Goal: Check status: Check status

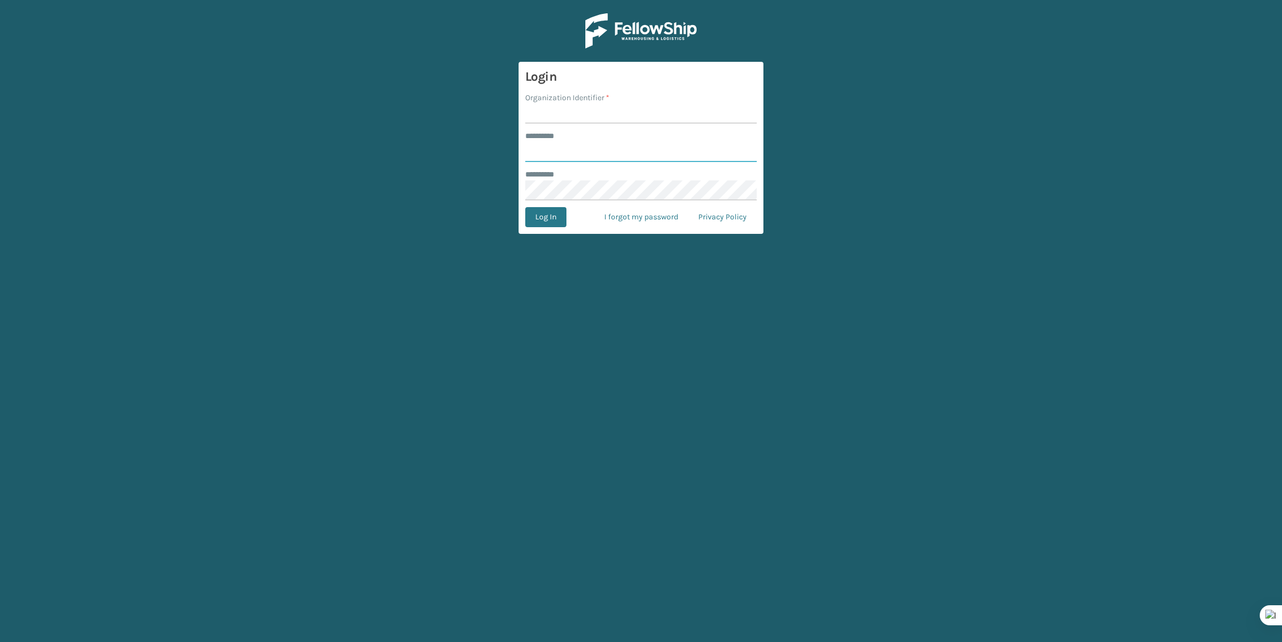
type input "*******"
click at [604, 118] on input "Organization Identifier *" at bounding box center [641, 114] width 232 height 20
type input "Brightech"
click at [536, 221] on button "Log In" at bounding box center [545, 217] width 41 height 20
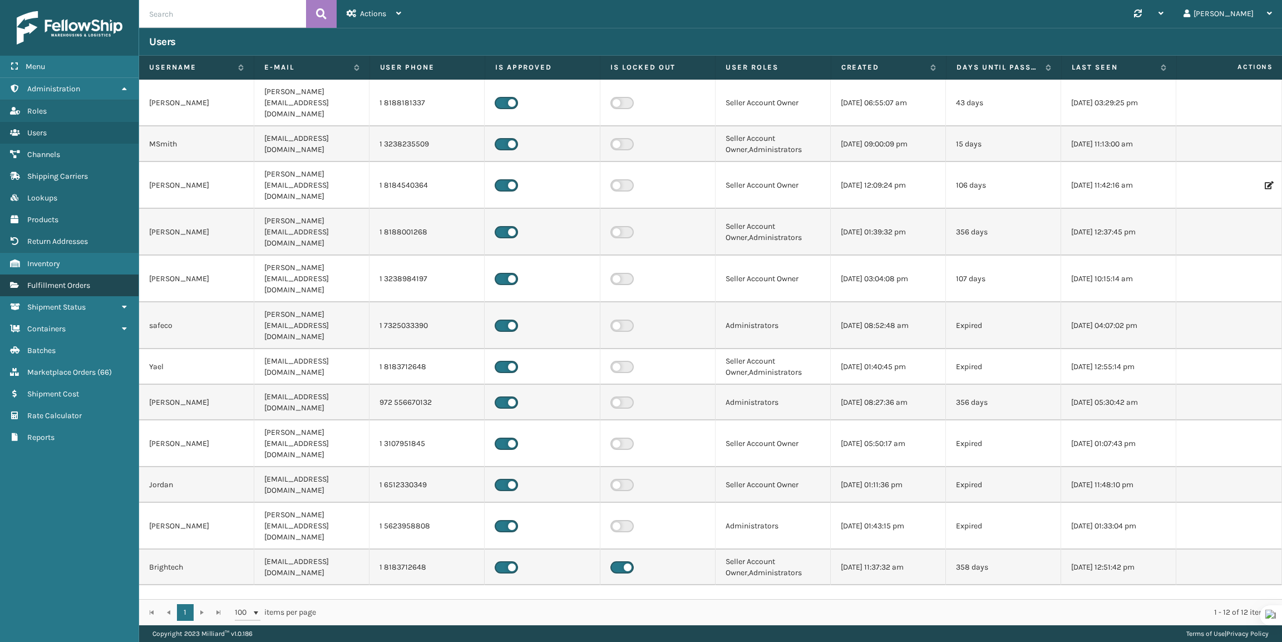
click at [69, 283] on span "Fulfillment Orders" at bounding box center [58, 284] width 63 height 9
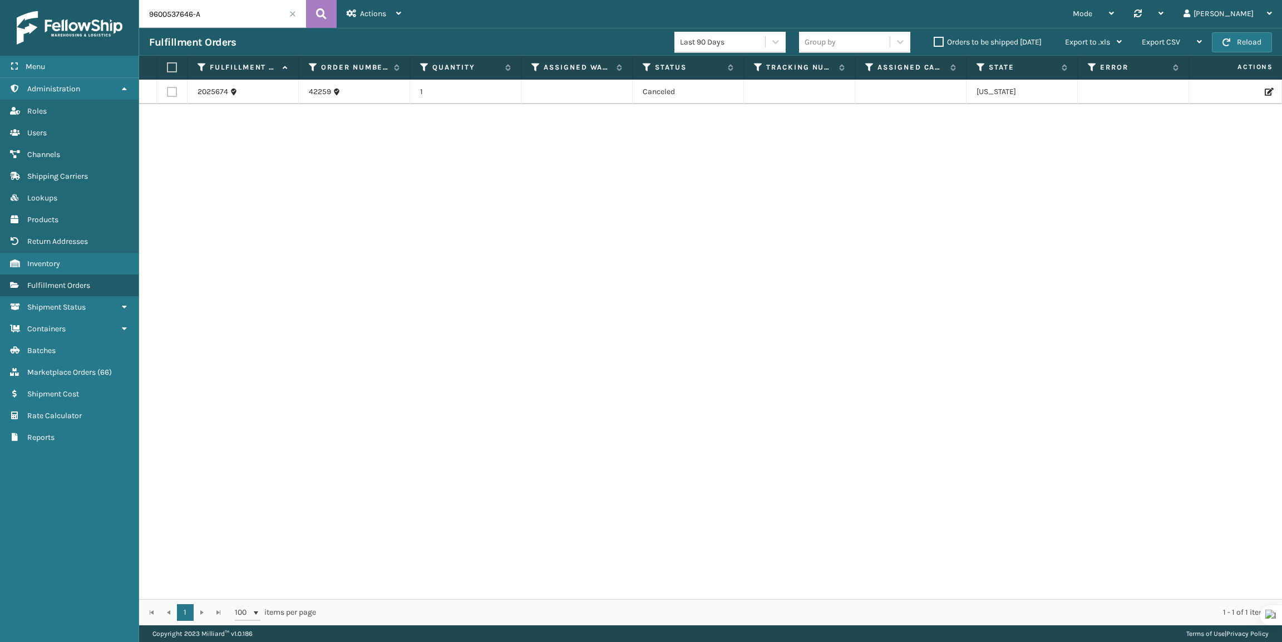
click at [233, 13] on input "9600537646-A" at bounding box center [222, 14] width 167 height 28
click at [75, 367] on span "Marketplace Orders" at bounding box center [61, 371] width 68 height 9
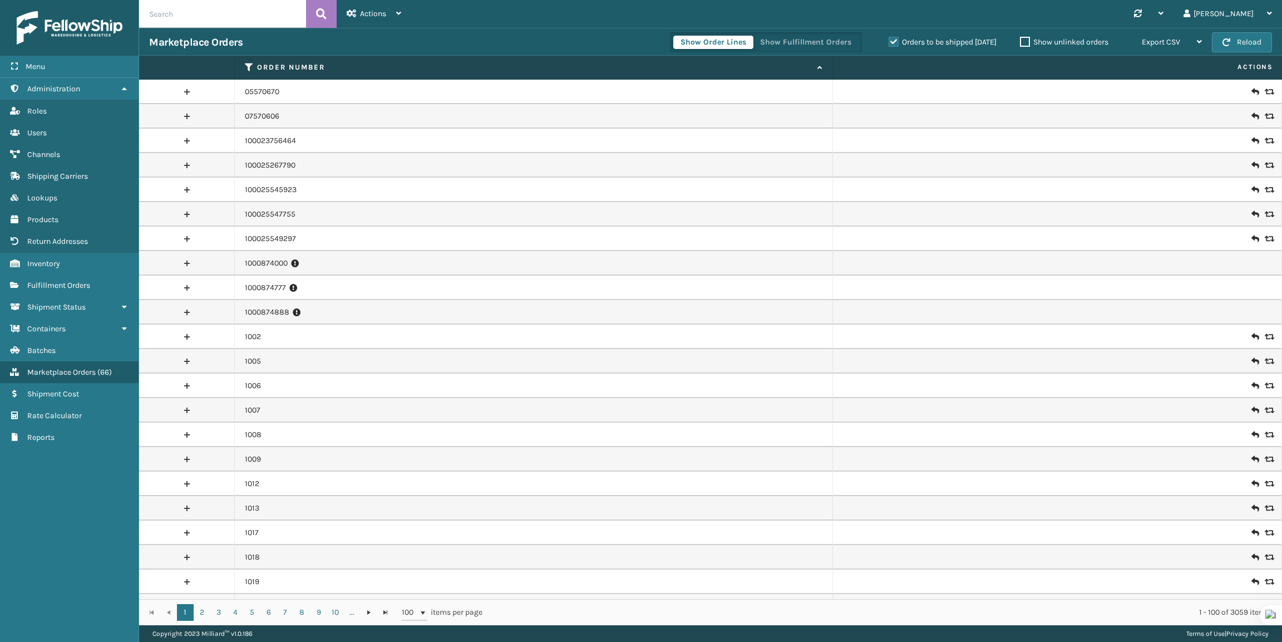
click at [204, 24] on input "text" at bounding box center [222, 14] width 167 height 28
paste input "1Z2859F50398722848"
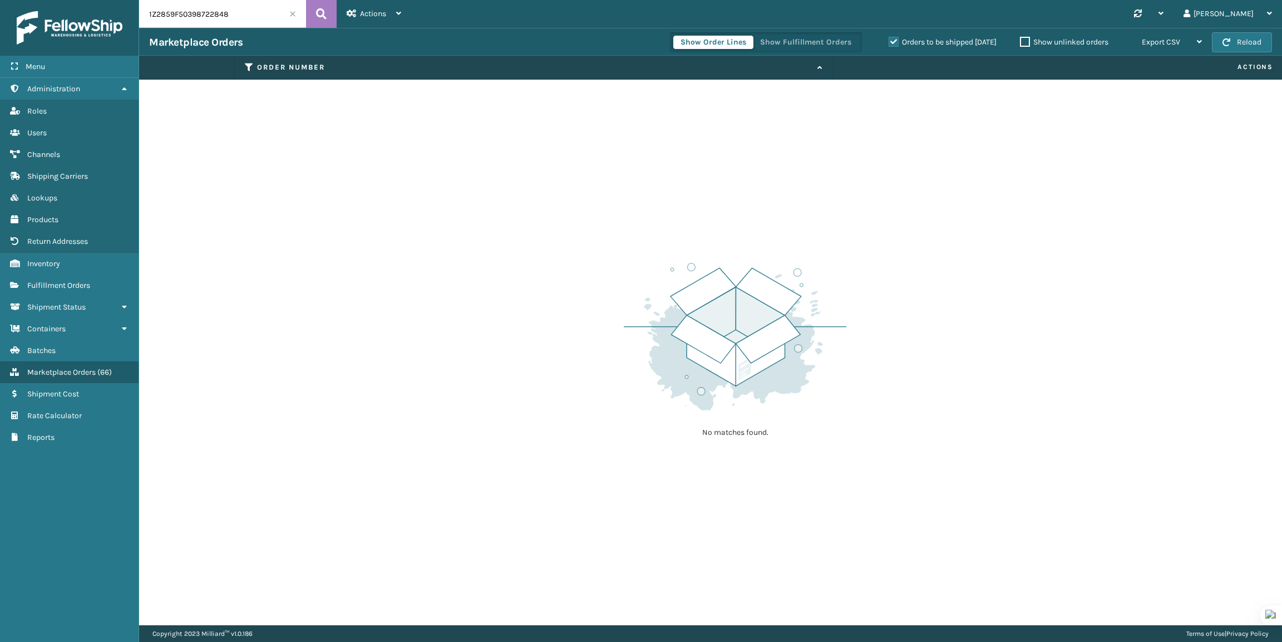
click at [894, 41] on label "Orders to be shipped [DATE]" at bounding box center [943, 41] width 108 height 9
click at [889, 41] on input "Orders to be shipped [DATE]" at bounding box center [889, 39] width 1 height 7
click at [318, 18] on icon at bounding box center [321, 14] width 11 height 17
click at [244, 8] on input "1Z2859F50398722848" at bounding box center [222, 14] width 167 height 28
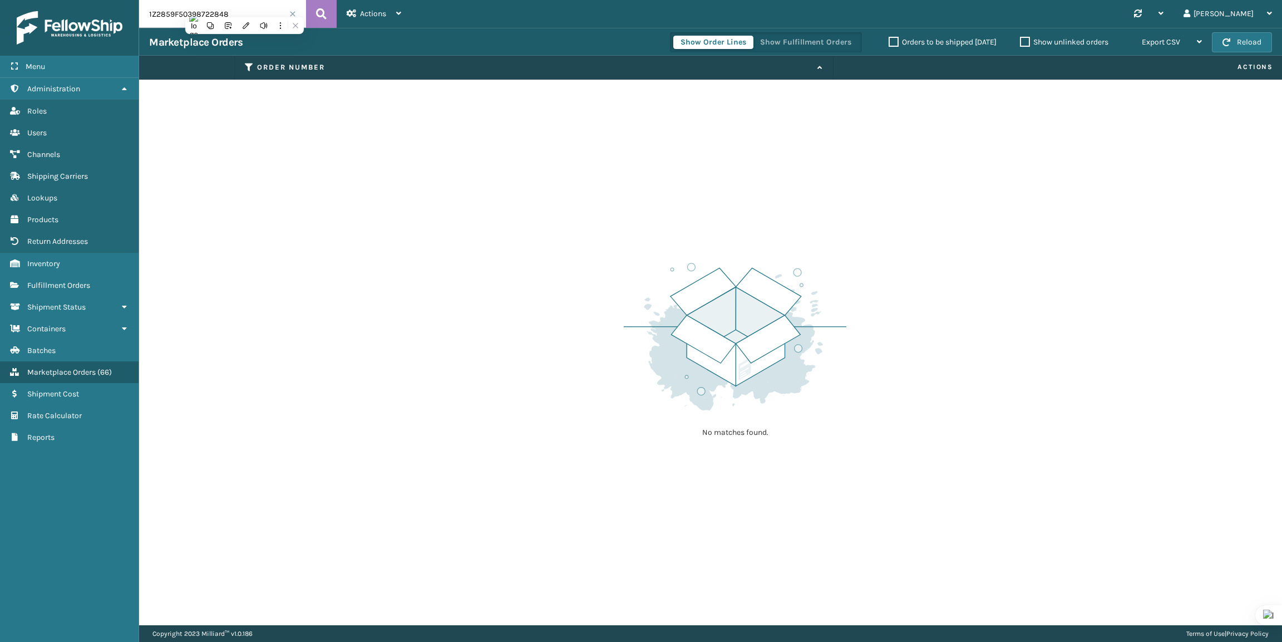
click at [244, 8] on input "1Z2859F50398722848" at bounding box center [222, 14] width 167 height 28
paste input "2260680404"
type input "2260680404"
click at [86, 280] on span "Fulfillment Orders" at bounding box center [58, 284] width 63 height 9
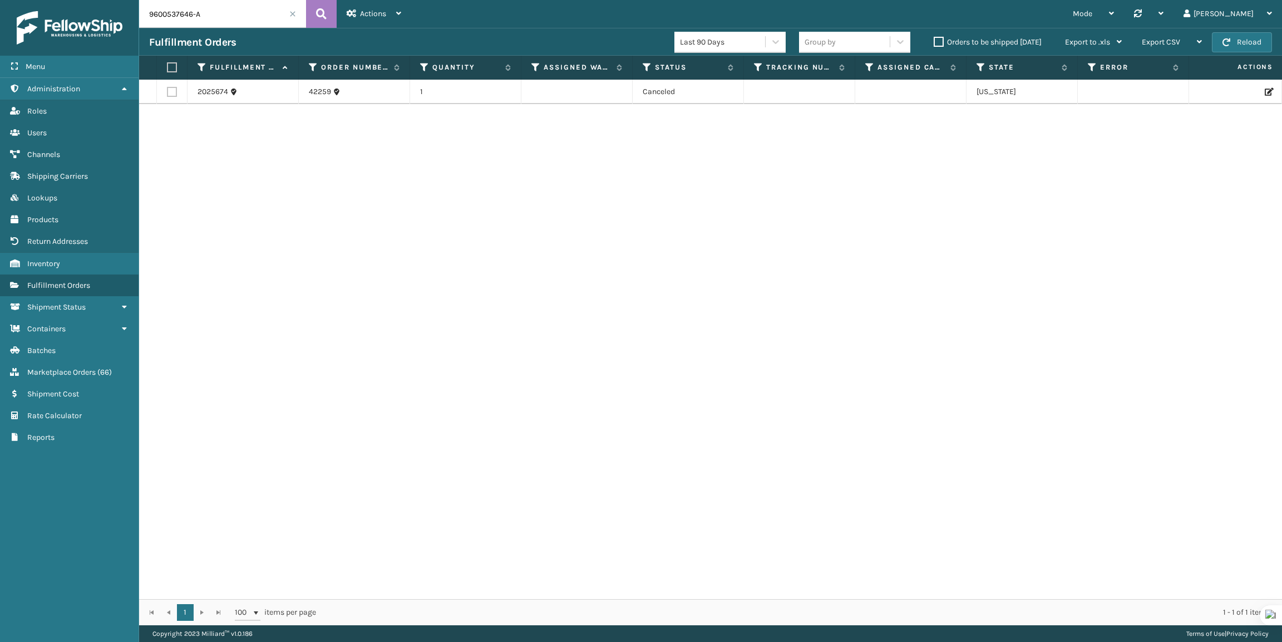
click at [221, 11] on input "9600537646-A" at bounding box center [222, 14] width 167 height 28
click at [221, 12] on input "9600537646-A" at bounding box center [222, 14] width 167 height 28
paste input "2260680404"
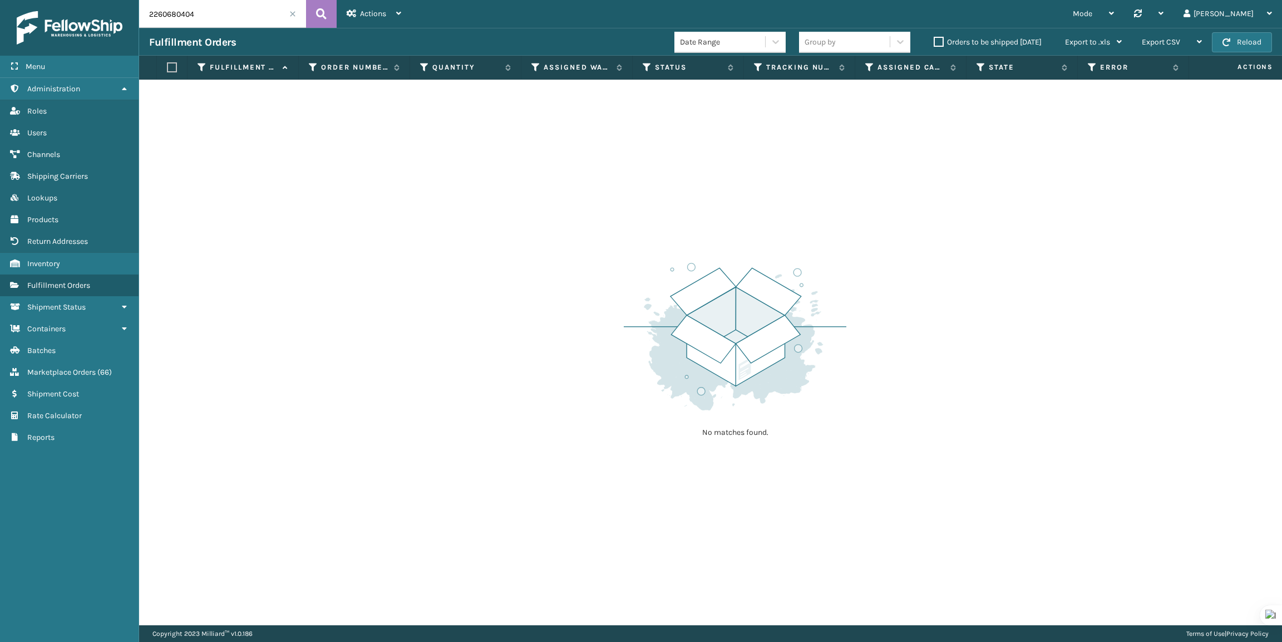
click at [228, 25] on input "2260680404" at bounding box center [222, 14] width 167 height 28
click at [228, 22] on input "2260680404" at bounding box center [222, 14] width 167 height 28
click at [228, 21] on input "2260680404" at bounding box center [222, 14] width 167 height 28
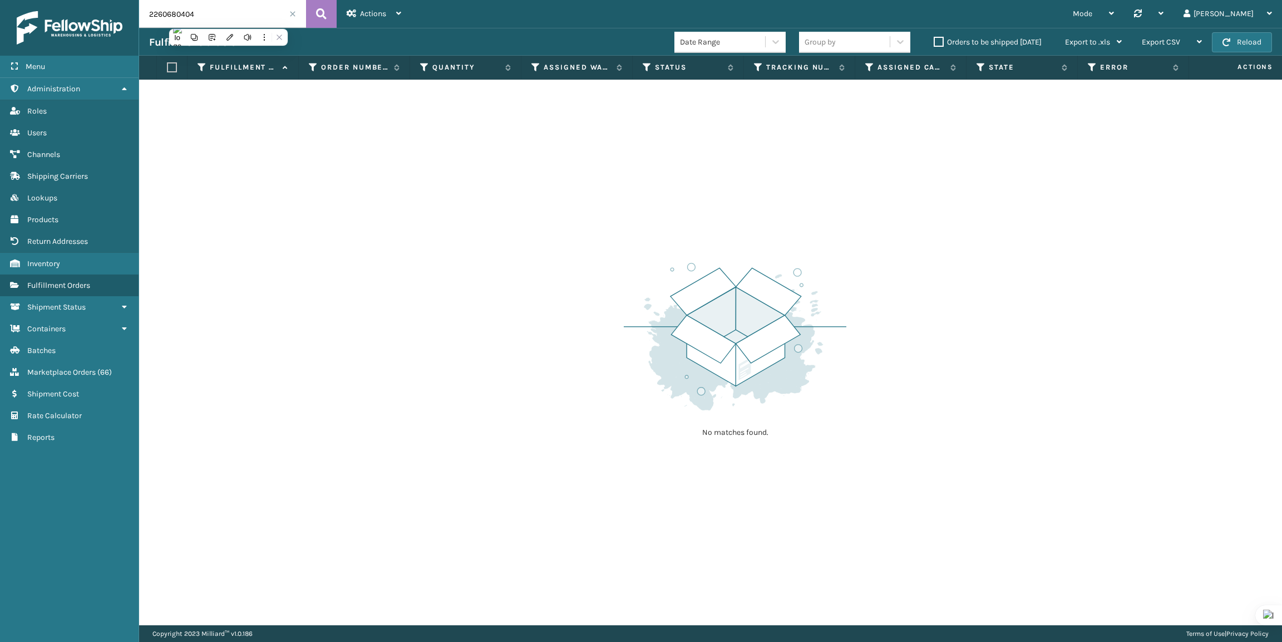
click at [228, 21] on input "2260680404" at bounding box center [222, 14] width 167 height 28
paste input "6652939813_1-A"
type input "6652939813_1-A"
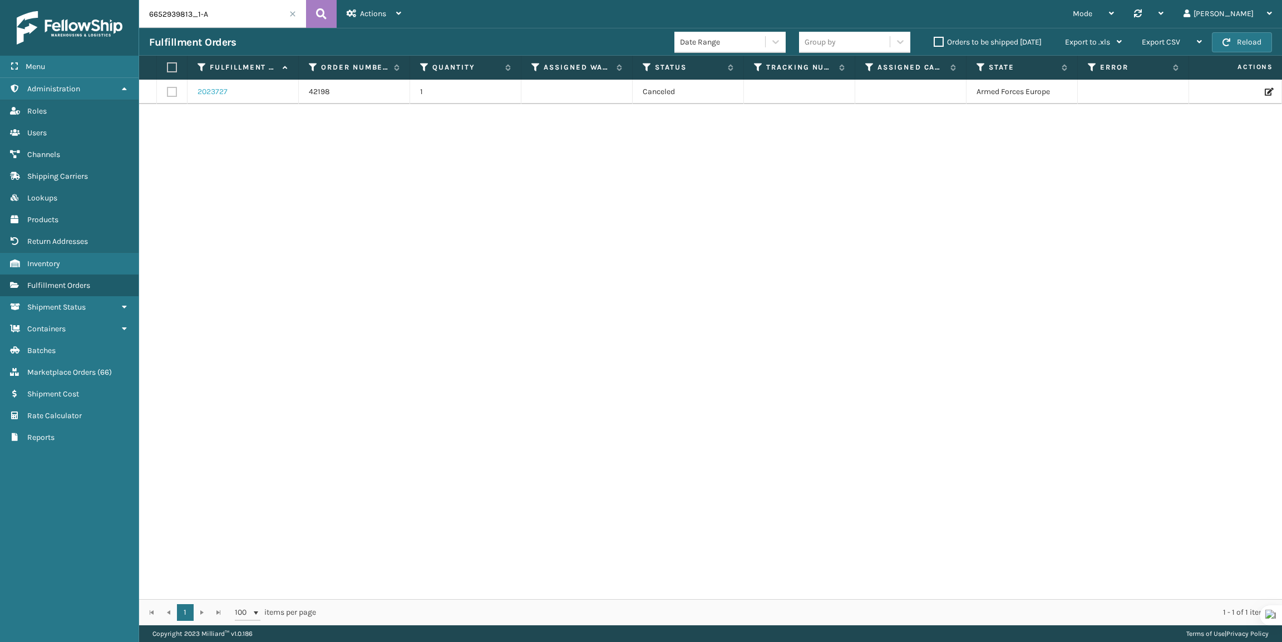
click at [218, 90] on link "2023727" at bounding box center [213, 91] width 30 height 11
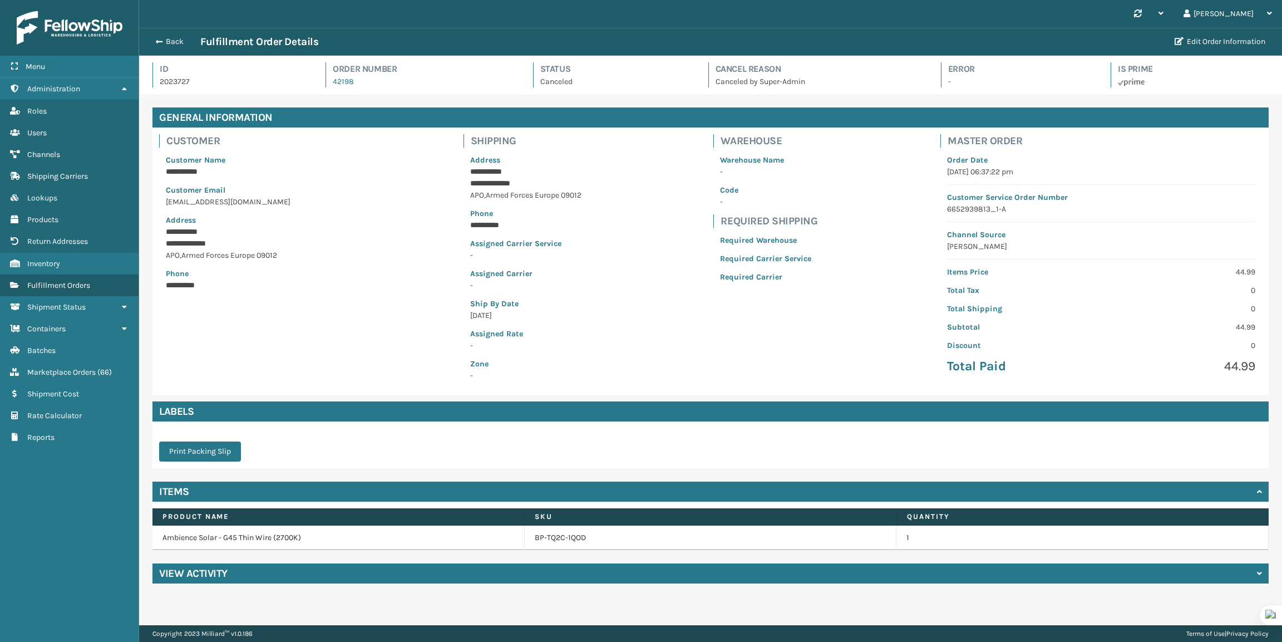
scroll to position [27, 1143]
click at [170, 43] on button "Back" at bounding box center [174, 42] width 51 height 10
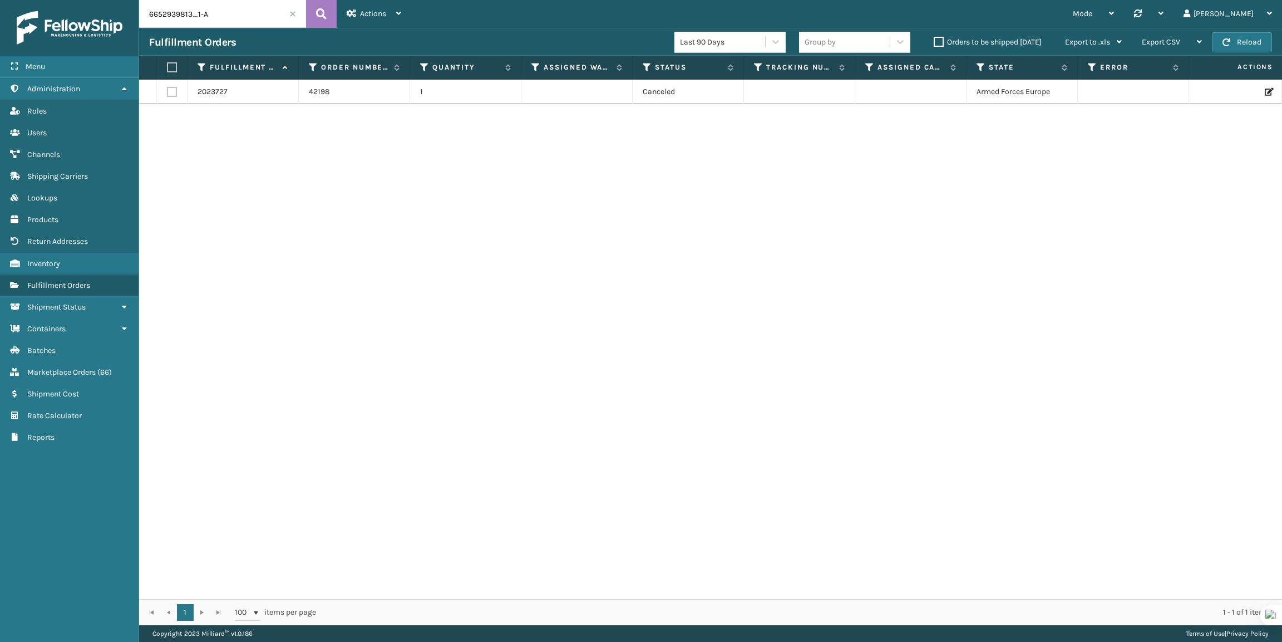
click at [249, 11] on input "6652939813_1-A" at bounding box center [222, 14] width 167 height 28
click at [249, 10] on input "6652939813_1-A" at bounding box center [222, 14] width 167 height 28
paste input "4634662826"
type input "4634662826"
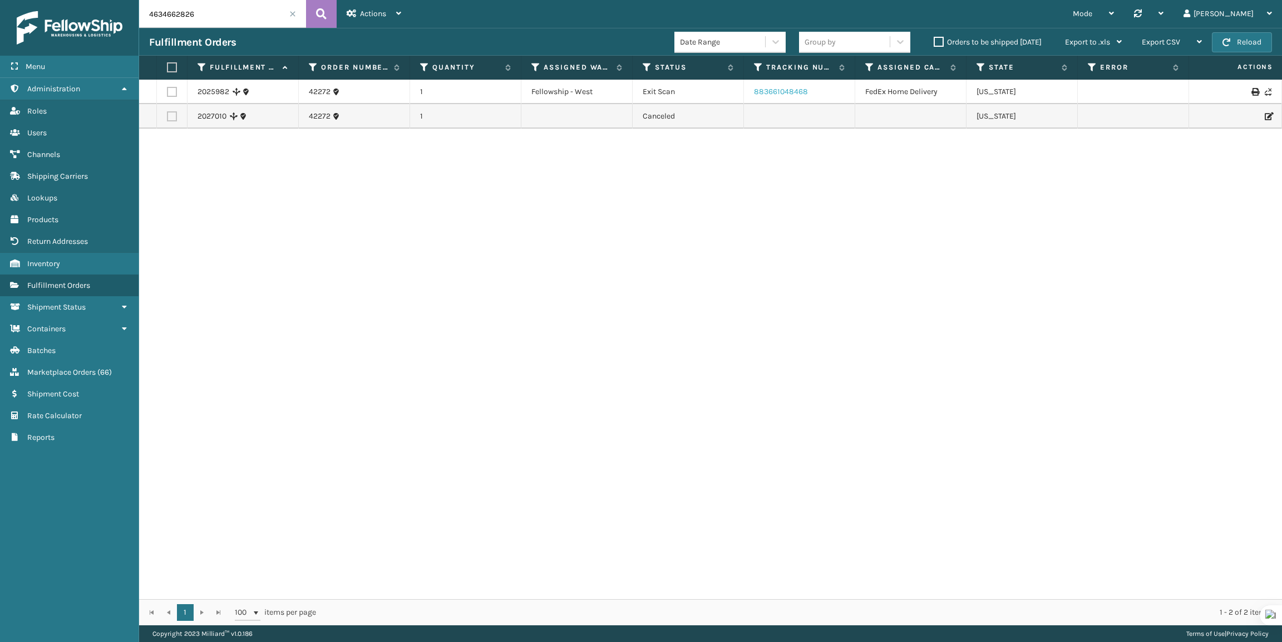
click at [792, 88] on link "883661048468" at bounding box center [781, 91] width 54 height 9
click at [316, 90] on link "42272" at bounding box center [320, 91] width 22 height 11
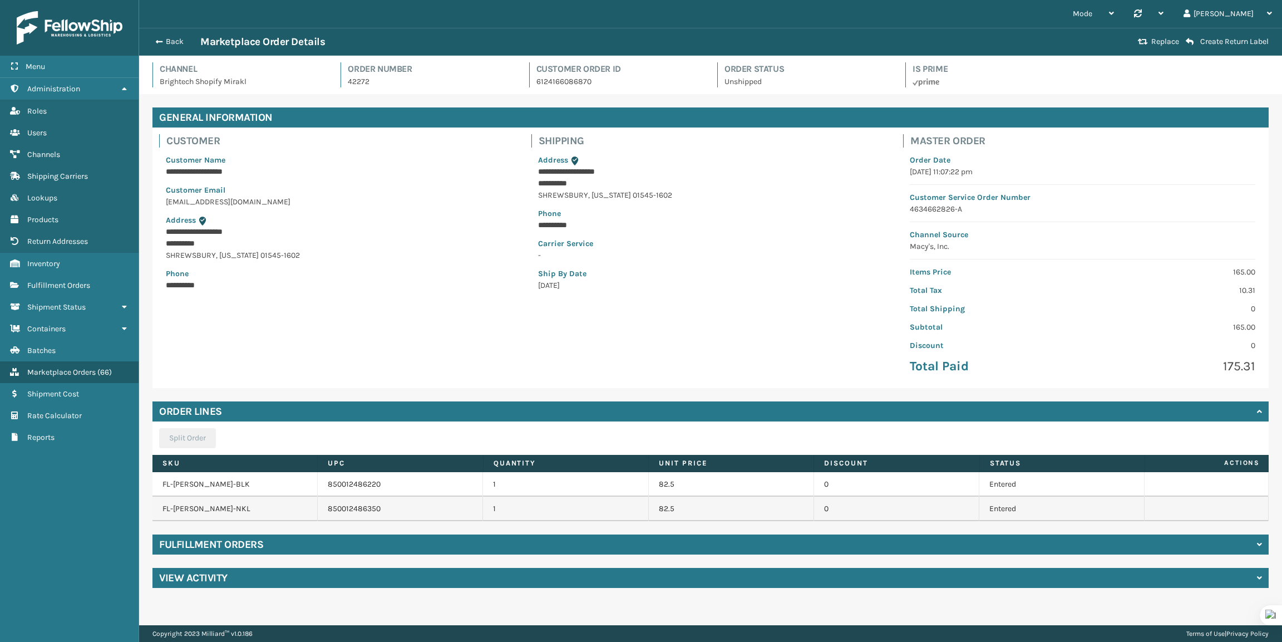
click at [598, 527] on div "**********" at bounding box center [710, 347] width 1143 height 507
click at [589, 537] on div "Fulfillment Orders" at bounding box center [710, 544] width 1116 height 20
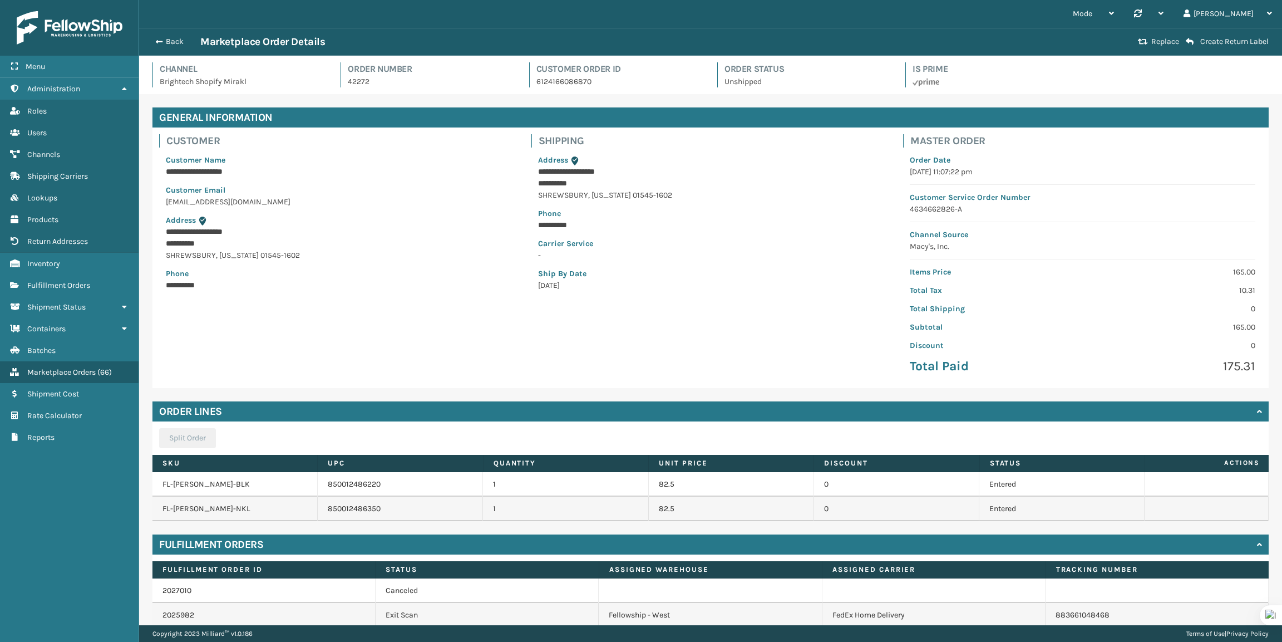
scroll to position [49, 0]
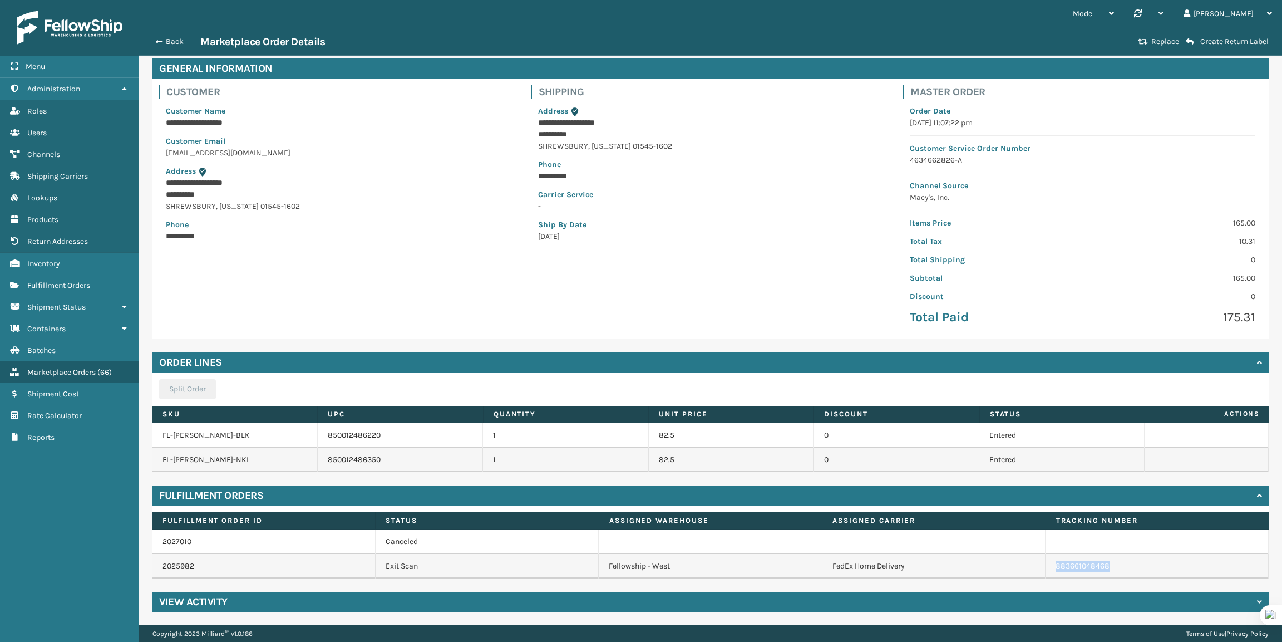
copy link "883661048468"
